Goal: Communication & Community: Answer question/provide support

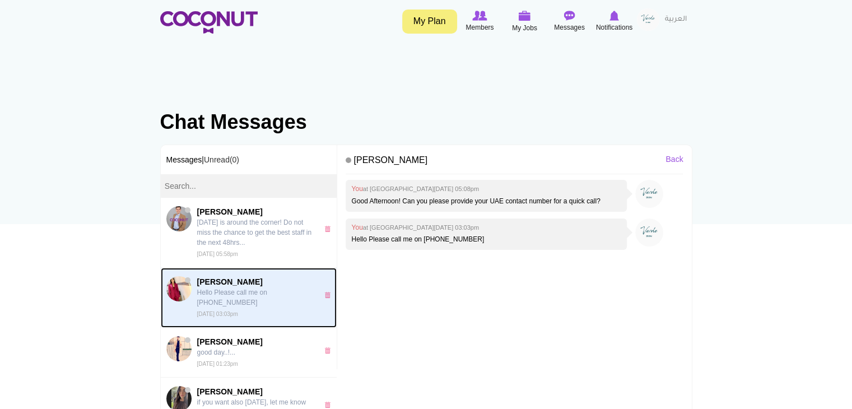
click at [251, 287] on p "Hello Please call me on [PHONE_NUMBER]" at bounding box center [254, 297] width 115 height 20
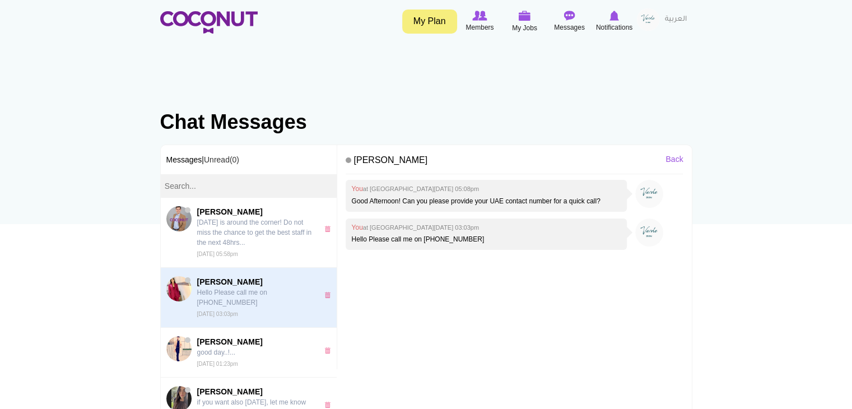
click at [321, 34] on div "My Plan Members My Jobs Post a Job Messages Notifications My Profile My Connect…" at bounding box center [426, 22] width 532 height 28
click at [305, 70] on body "Toggle navigation My Plan Members My Jobs Post a Job Messages Notifications" at bounding box center [426, 334] width 852 height 669
click at [309, 45] on body "Toggle navigation My Plan Members My Jobs Post a Job Messages Notifications" at bounding box center [426, 334] width 852 height 669
click at [308, 61] on body "Toggle navigation My Plan Members My Jobs Post a Job Messages Notifications" at bounding box center [426, 334] width 852 height 669
click at [303, 49] on body "Toggle navigation My Plan Members My Jobs Post a Job Messages Notifications" at bounding box center [426, 334] width 852 height 669
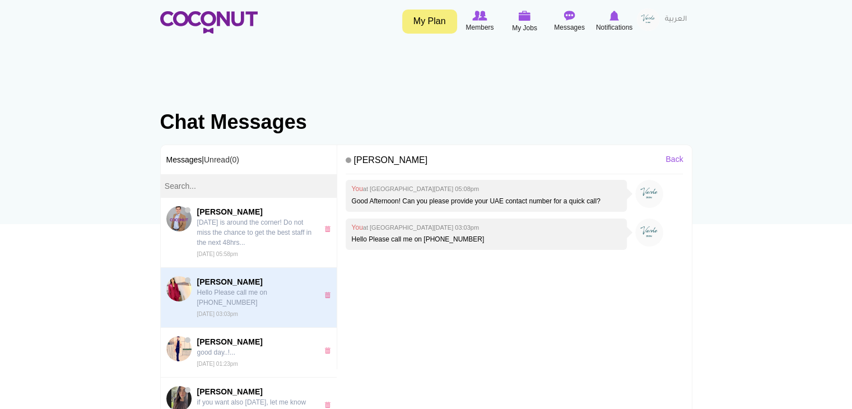
click at [735, 73] on body "Toggle navigation My Plan Members My Jobs Post a Job Messages Notifications" at bounding box center [426, 334] width 852 height 669
click at [437, 64] on body "Toggle navigation My Plan Members My Jobs Post a Job Messages Notifications" at bounding box center [426, 334] width 852 height 669
click at [350, 32] on div "My Plan Members My Jobs Post a Job Messages Notifications My Profile My Connect…" at bounding box center [426, 22] width 532 height 28
click at [424, 111] on h1 "Chat Messages" at bounding box center [426, 122] width 532 height 22
click at [329, 74] on body "Toggle navigation My Plan Members My Jobs Post a Job Messages Notifications" at bounding box center [426, 334] width 852 height 669
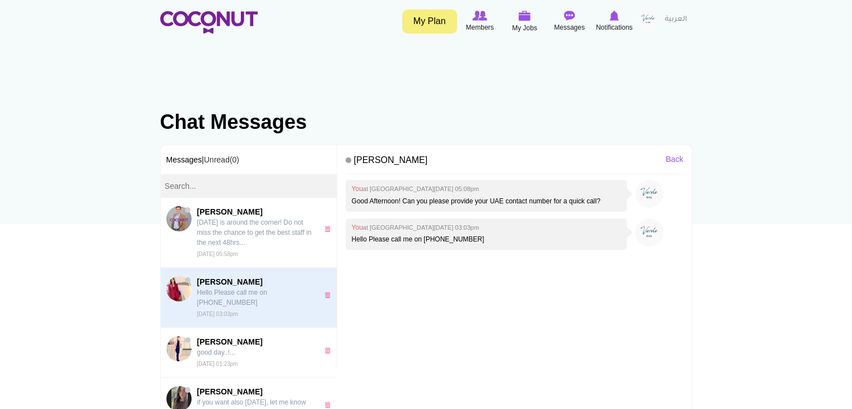
click at [329, 63] on body "Toggle navigation My Plan Members My Jobs Post a Job Messages Notifications" at bounding box center [426, 334] width 852 height 669
click at [347, 157] on h4 "[PERSON_NAME]" at bounding box center [514, 163] width 337 height 24
click at [360, 88] on section "Chat Messages Primary tabs Inbox View Message (active tab) Messages | Unread(0)…" at bounding box center [426, 270] width 549 height 386
click at [312, 62] on body "Toggle navigation My Plan Members My Jobs Post a Job Messages Notifications" at bounding box center [426, 334] width 852 height 669
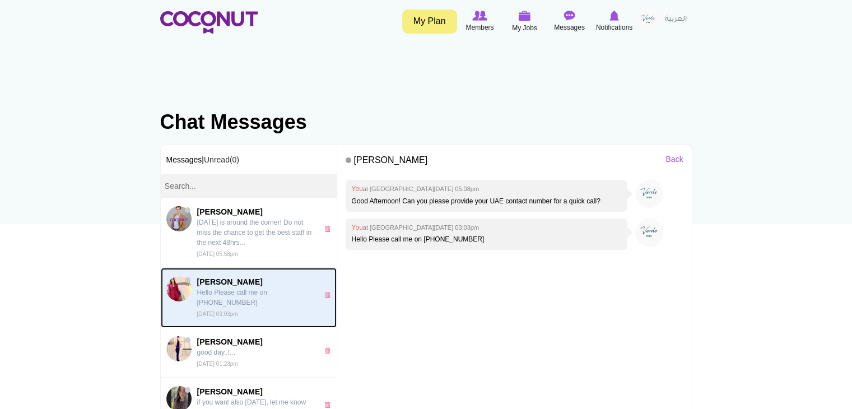
click at [176, 284] on img at bounding box center [178, 288] width 25 height 25
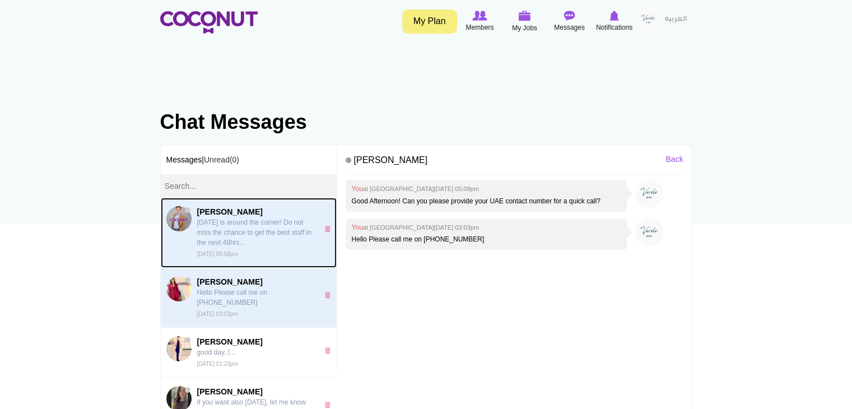
click at [253, 232] on p "[DATE] is around the corner! Do not miss the chance to get the best staff in th…" at bounding box center [254, 232] width 115 height 30
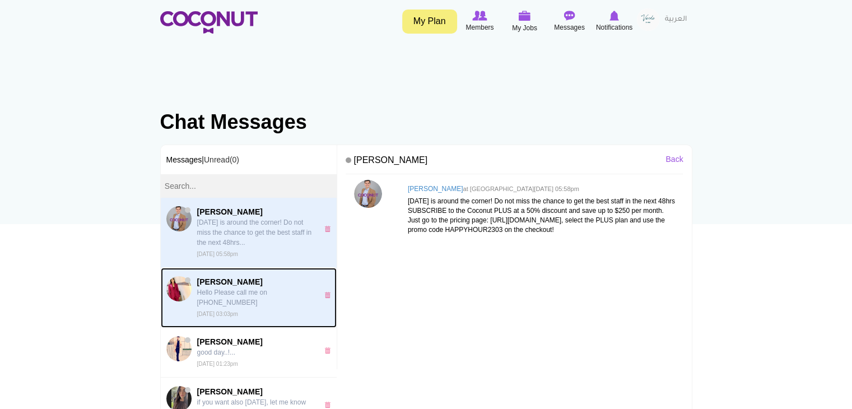
click at [217, 296] on p "Hello Please call me on [PHONE_NUMBER]" at bounding box center [254, 297] width 115 height 20
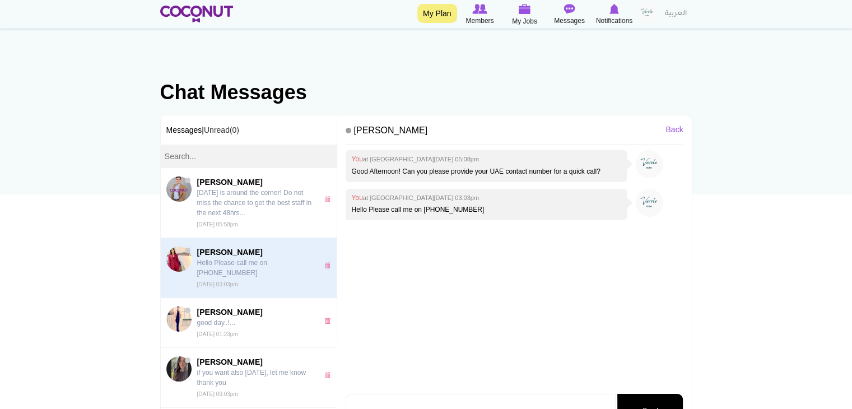
scroll to position [112, 0]
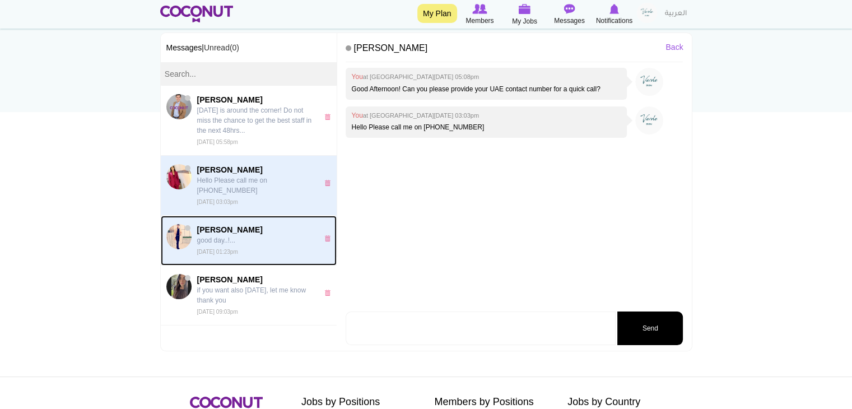
click at [217, 241] on p "good day..!..." at bounding box center [254, 240] width 115 height 10
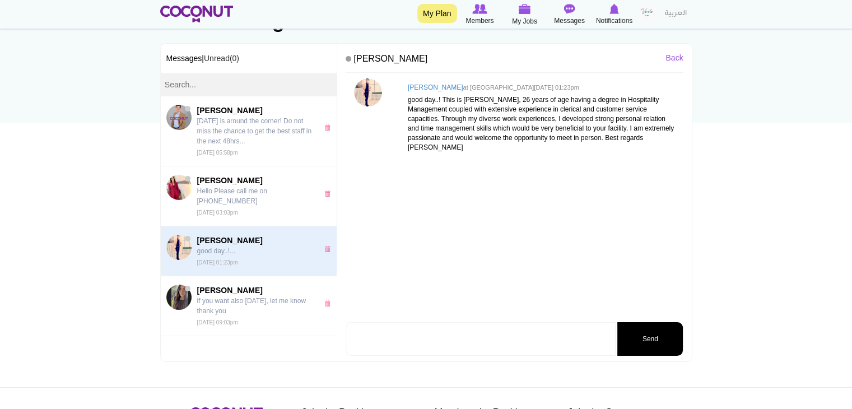
scroll to position [168, 0]
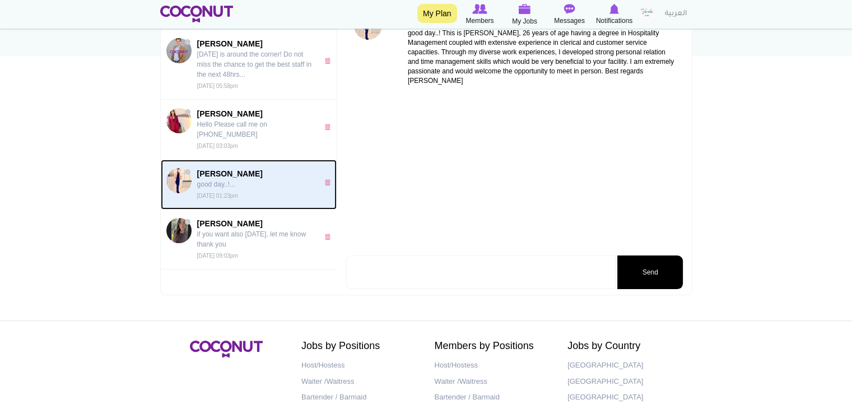
click at [238, 187] on p "good day..!..." at bounding box center [254, 184] width 115 height 10
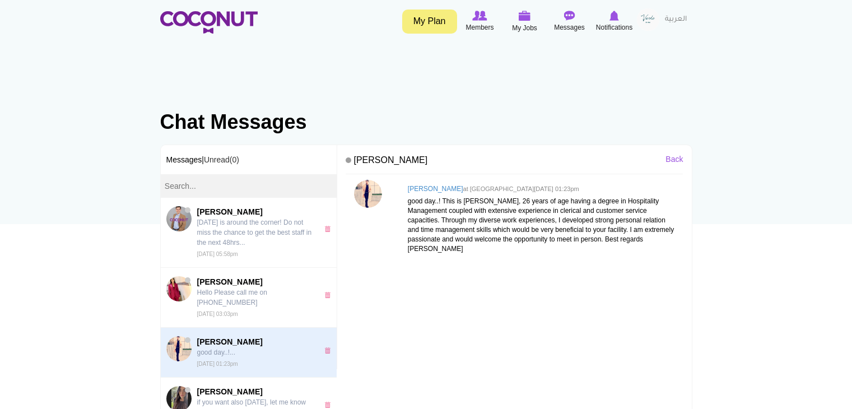
click at [246, 244] on p "[DATE] is around the corner! Do not miss the chance to get the best staff in th…" at bounding box center [254, 232] width 115 height 30
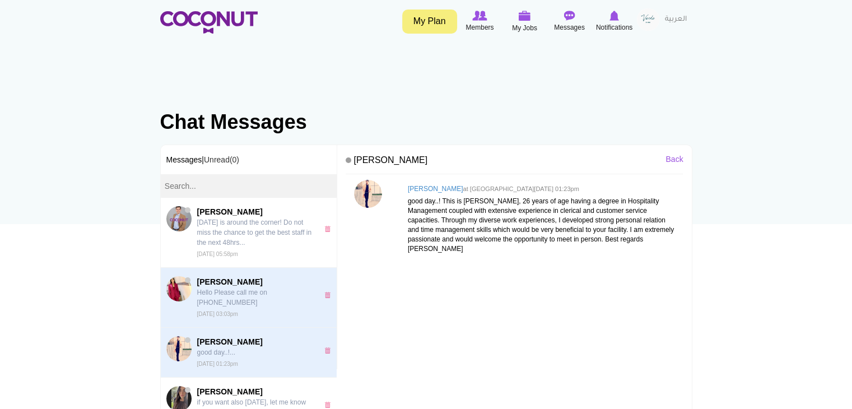
scroll to position [35, 0]
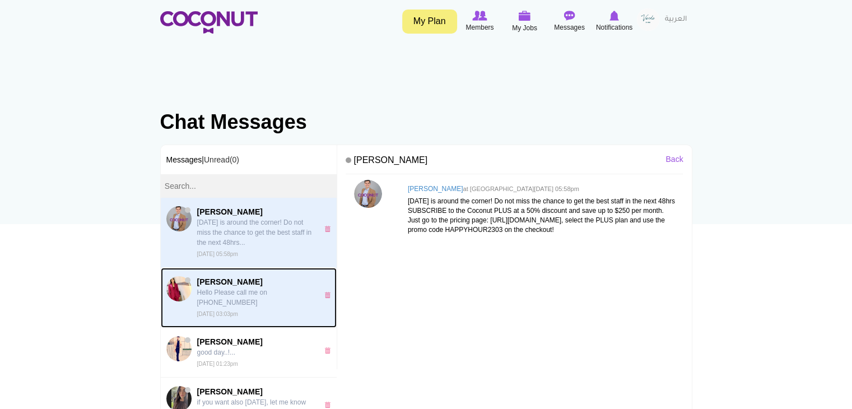
click at [229, 289] on p "Hello Please call me on [PHONE_NUMBER]" at bounding box center [254, 297] width 115 height 20
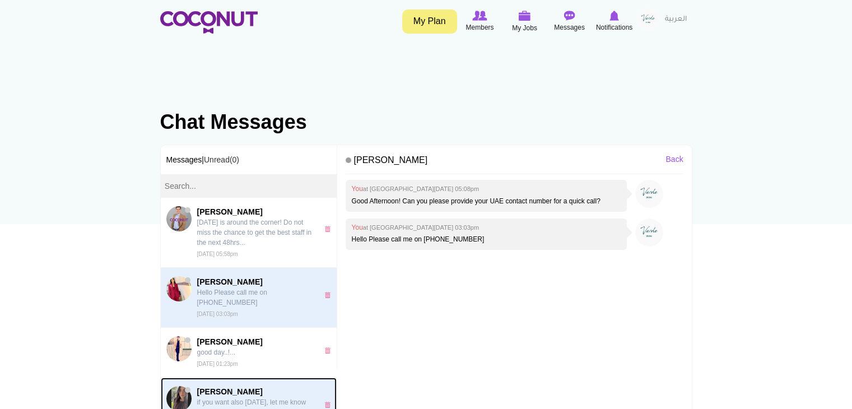
click at [225, 406] on p "if you want also [DATE], let me know thank you" at bounding box center [254, 407] width 115 height 20
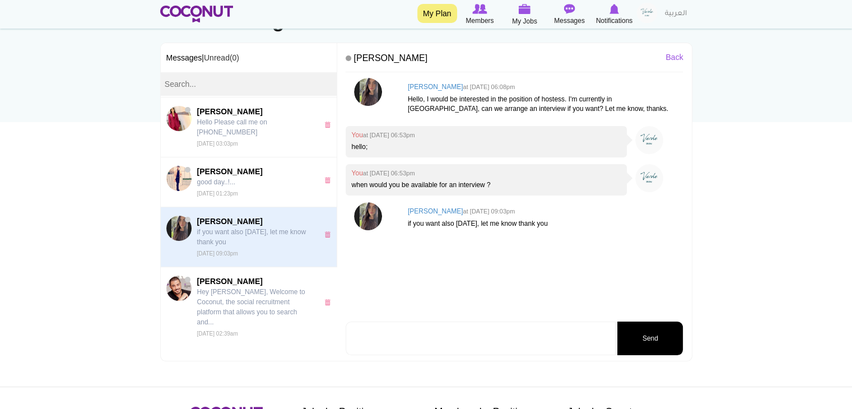
scroll to position [112, 0]
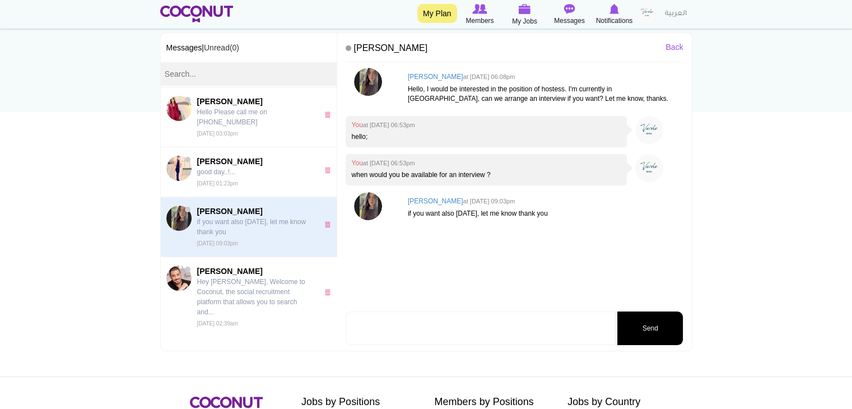
click at [405, 259] on div "Anna Bianconi at Sat, Oct 29th, 2022 06:08pm Hello, I would be interested in th…" at bounding box center [514, 188] width 337 height 241
click at [762, 209] on body "Toggle navigation My Plan Members My Jobs Post a Job Messages Notifications" at bounding box center [426, 222] width 852 height 669
click at [403, 272] on div "Anna Bianconi at Sat, Oct 29th, 2022 06:08pm Hello, I would be interested in th…" at bounding box center [514, 188] width 337 height 241
click at [732, 164] on body "Toggle navigation My Plan Members My Jobs Post a Job Messages Notifications" at bounding box center [426, 222] width 852 height 669
click at [503, 286] on div "Anna Bianconi at Sat, Oct 29th, 2022 06:08pm Hello, I would be interested in th…" at bounding box center [514, 188] width 337 height 241
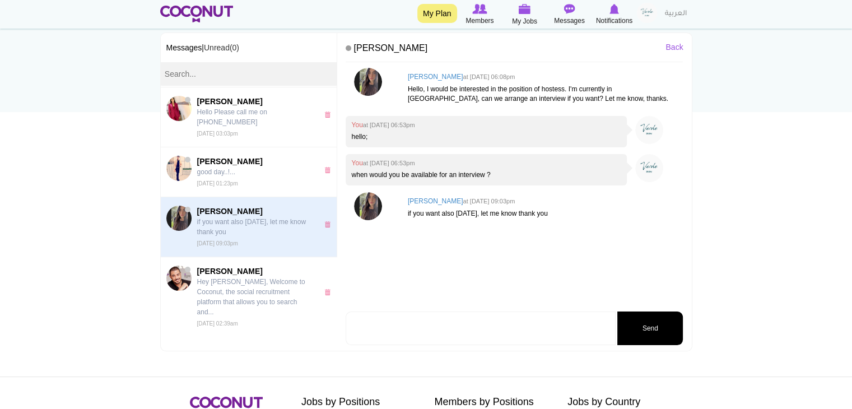
click at [414, 290] on div "Anna Bianconi at Sat, Oct 29th, 2022 06:08pm Hello, I would be interested in th…" at bounding box center [514, 188] width 337 height 241
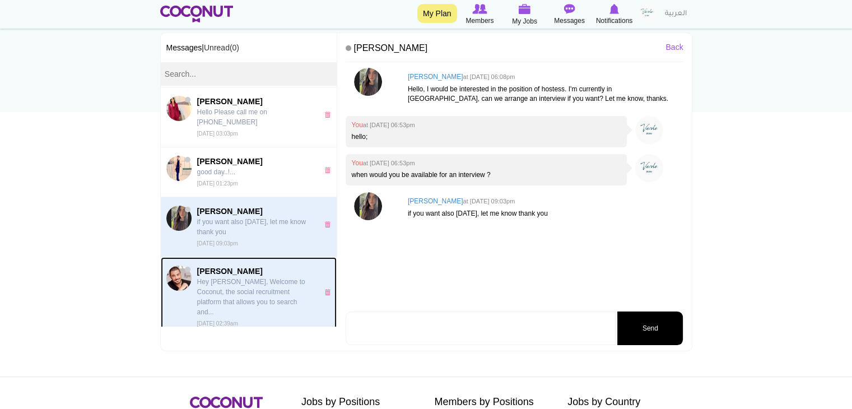
click at [234, 295] on p "Hey [PERSON_NAME], Welcome to Coconut, the social recruitment platform that all…" at bounding box center [254, 297] width 115 height 40
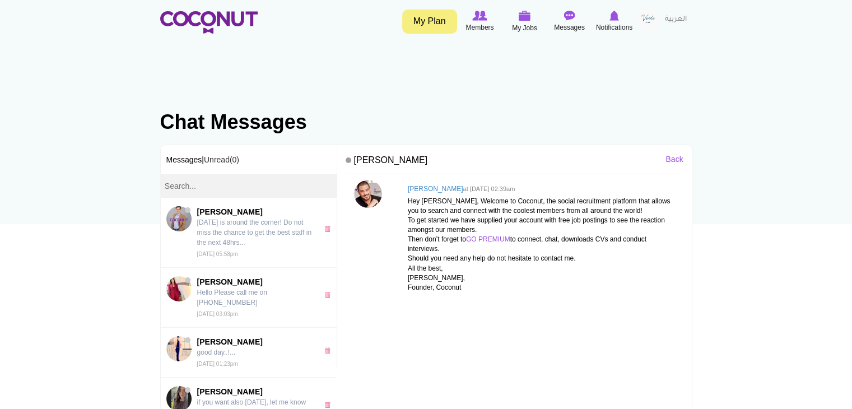
click at [695, 66] on body "Toggle navigation My Plan Members My Jobs Post a Job Messages Notifications" at bounding box center [426, 334] width 852 height 669
click at [275, 62] on body "Toggle navigation My Plan Members My Jobs Post a Job Messages Notifications" at bounding box center [426, 334] width 852 height 669
